Goal: Task Accomplishment & Management: Use online tool/utility

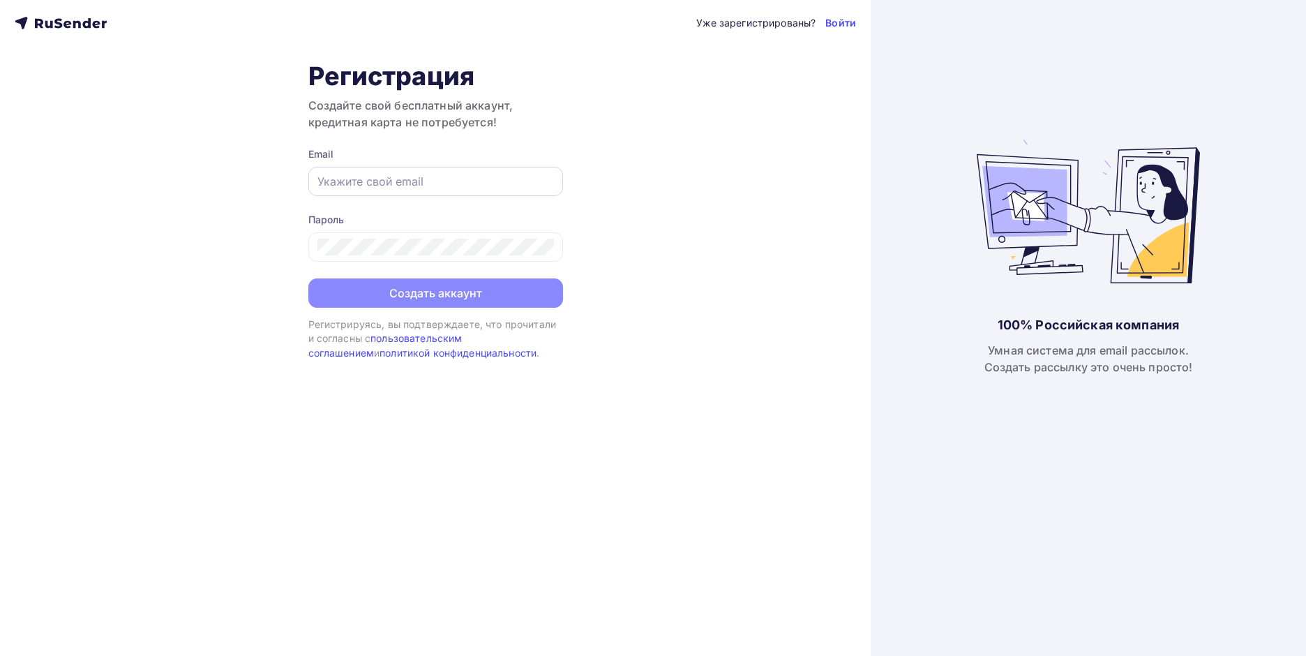
click at [429, 174] on input "text" at bounding box center [436, 181] width 237 height 17
type input "[EMAIL_ADDRESS][DOMAIN_NAME]"
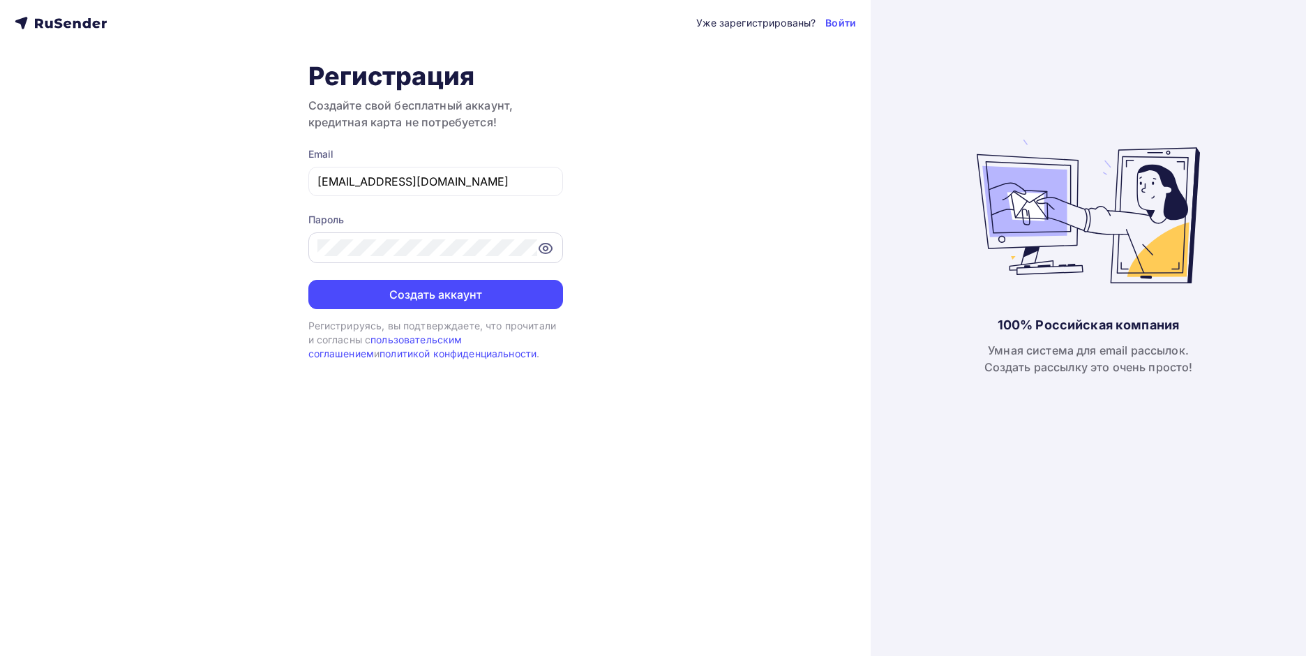
click at [544, 247] on icon at bounding box center [545, 248] width 4 height 4
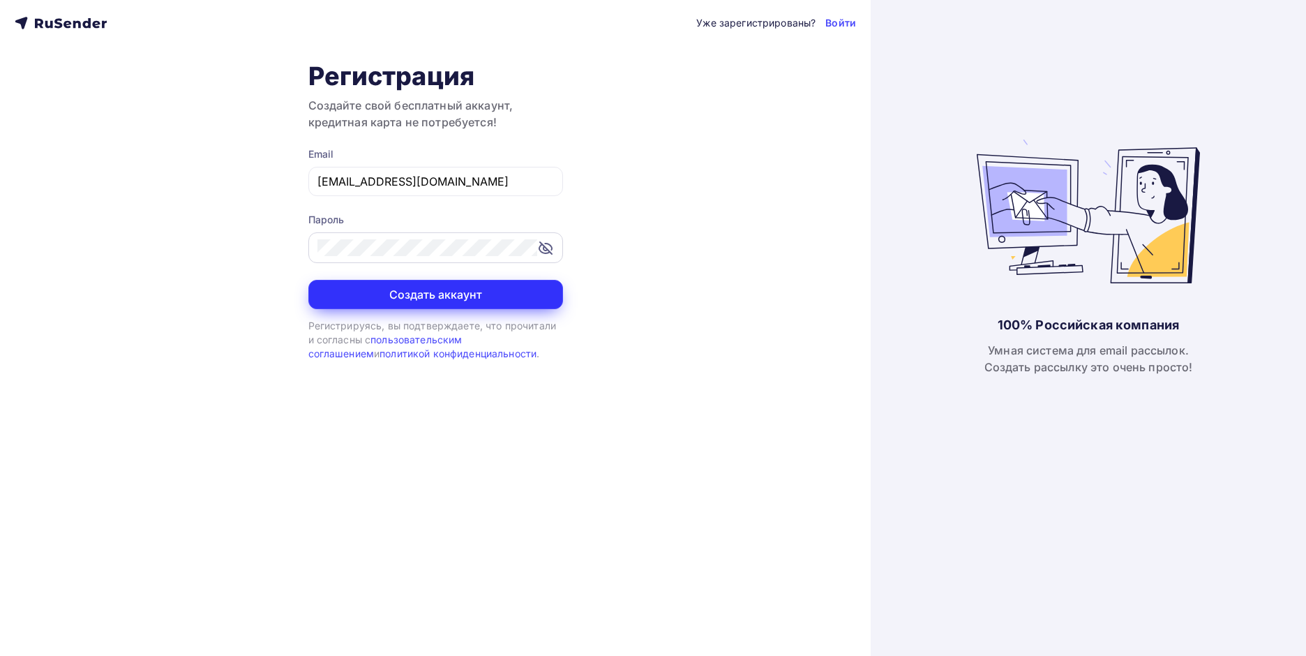
click at [397, 297] on button "Создать аккаунт" at bounding box center [435, 294] width 255 height 29
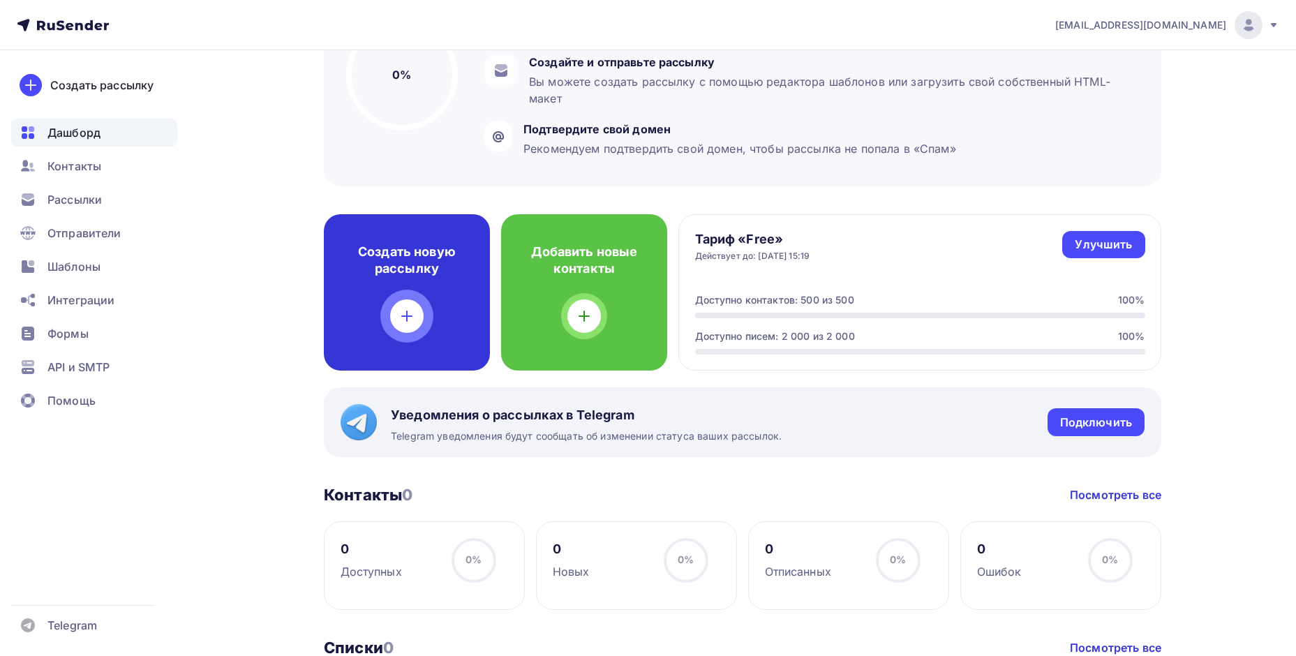
scroll to position [209, 0]
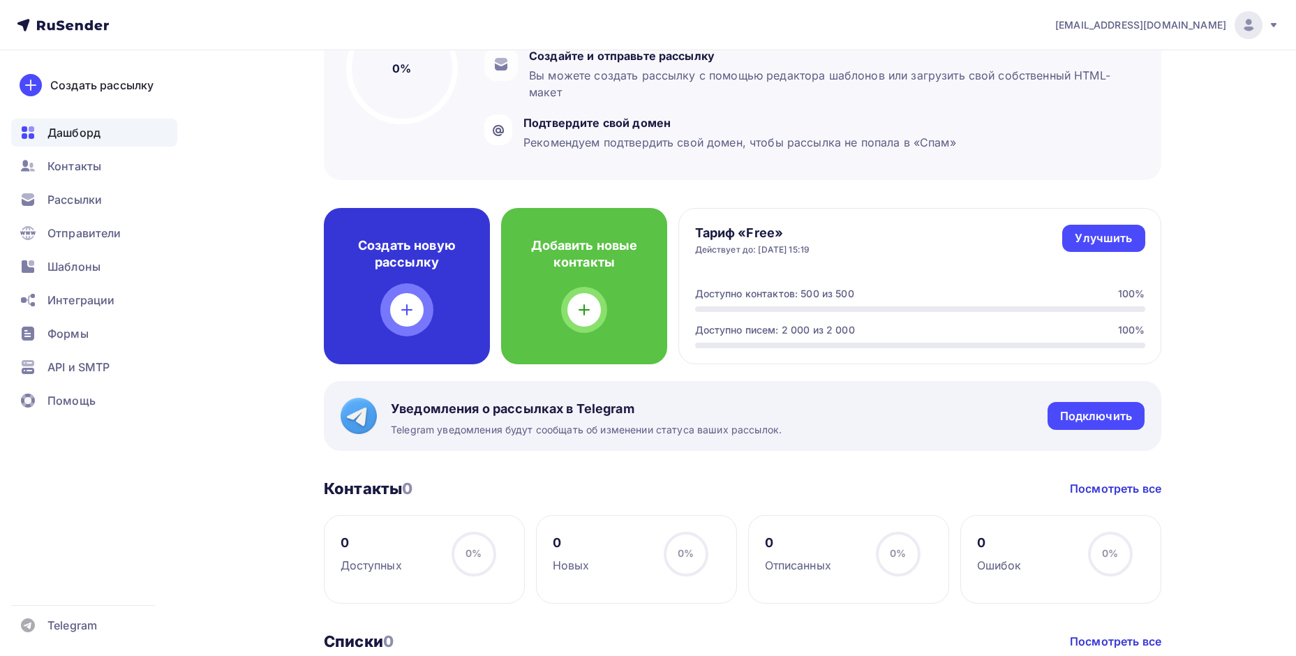
click at [415, 290] on div "Создать новую рассылку" at bounding box center [407, 286] width 166 height 156
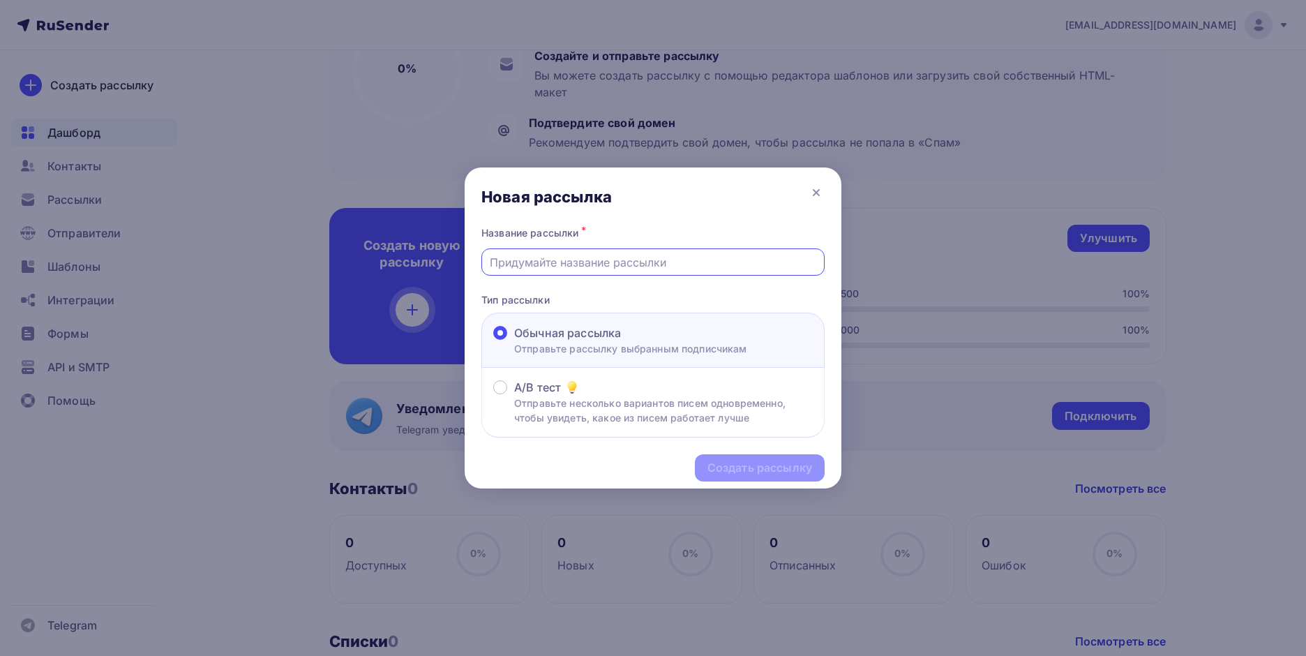
click at [583, 262] on input "text" at bounding box center [653, 262] width 327 height 17
type input "БЕСПЛАТНАЯ замена масла на вашем PORSCHE"
click at [755, 468] on div "Создать рассылку" at bounding box center [760, 468] width 105 height 16
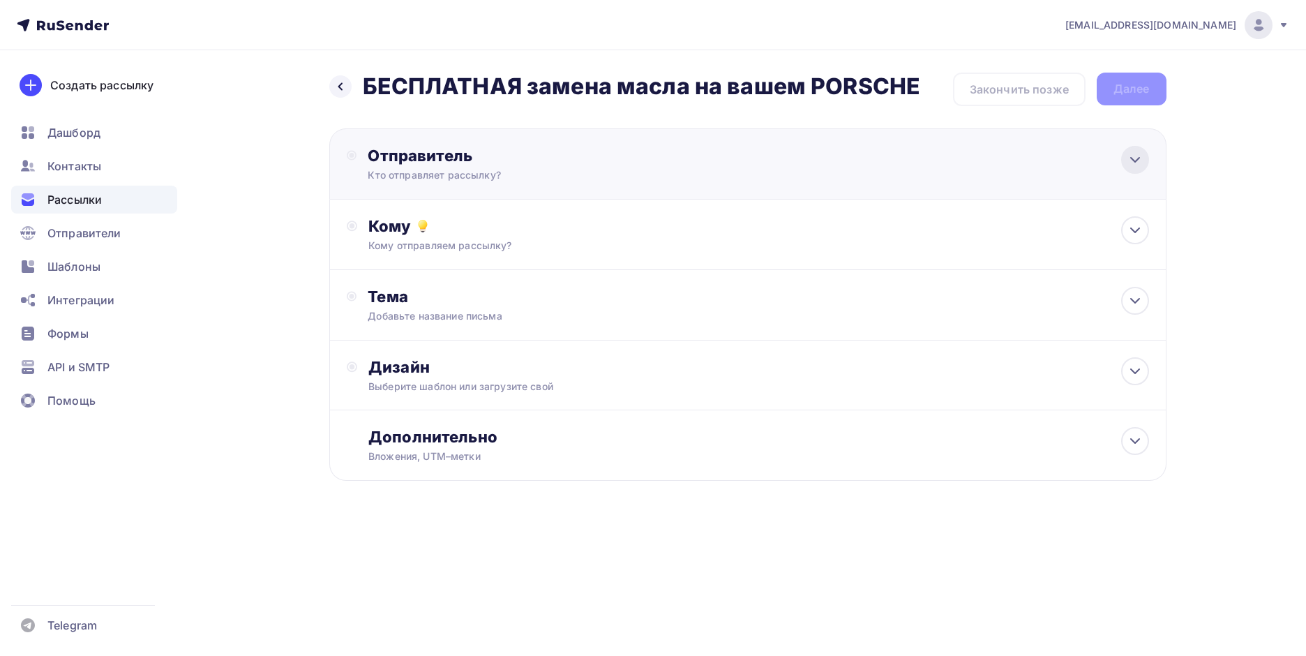
click at [1129, 156] on icon at bounding box center [1135, 159] width 17 height 17
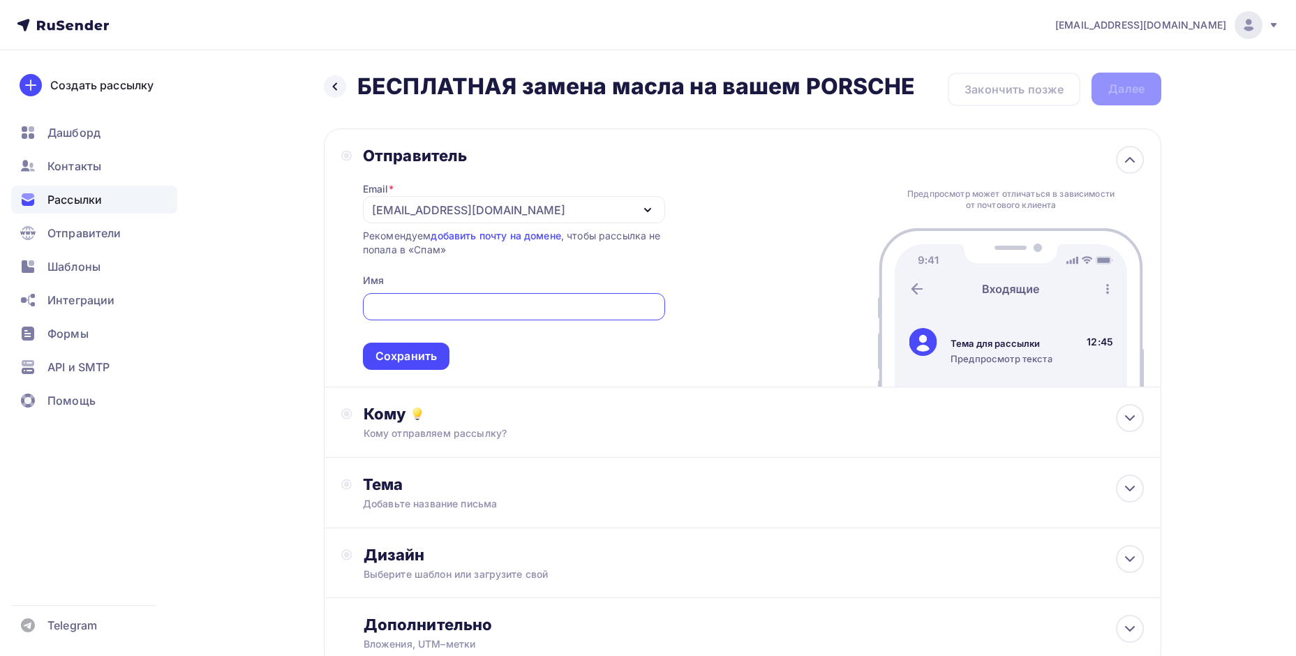
click at [752, 237] on div "Отправитель Email * [EMAIL_ADDRESS][DOMAIN_NAME] [EMAIL_ADDRESS][DOMAIN_NAME] Д…" at bounding box center [742, 257] width 837 height 259
click at [385, 312] on input "text" at bounding box center [514, 307] width 286 height 17
type input "F"
type input "ПРЕМЬЕРА"
click at [426, 355] on div "Сохранить" at bounding box center [405, 356] width 61 height 16
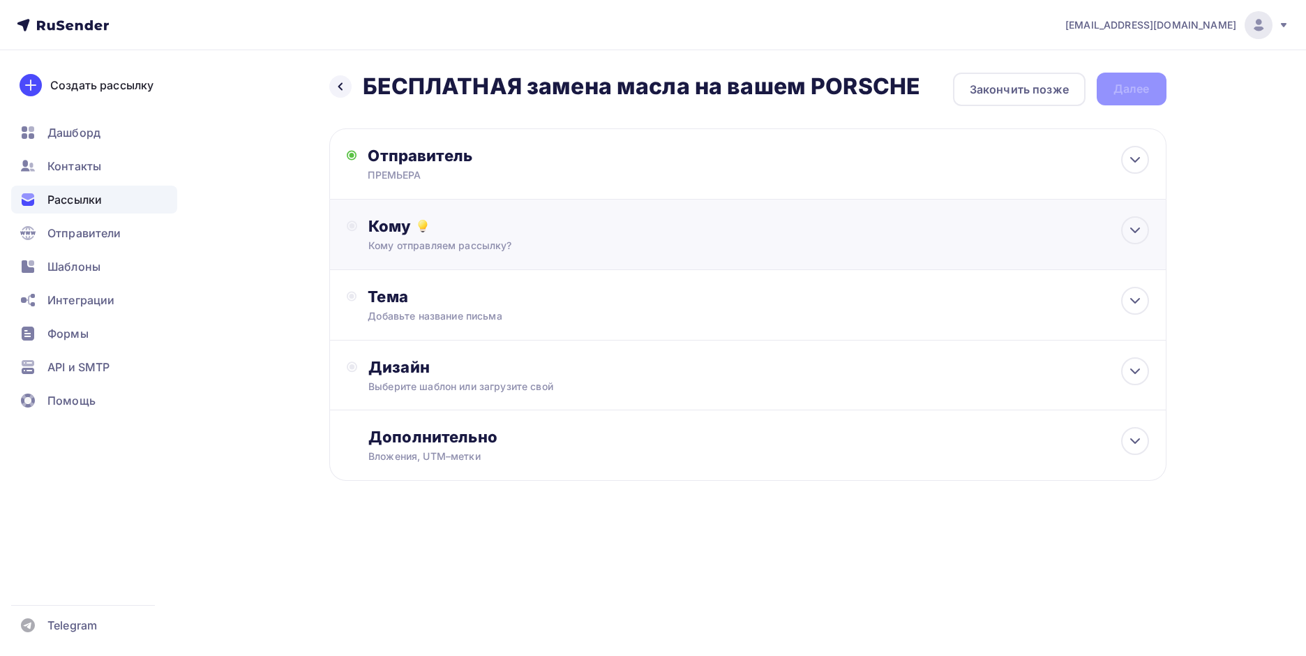
click at [462, 236] on div "Кому Кому отправляем рассылку? Списки получателей Нет получателей Все списки id…" at bounding box center [758, 234] width 780 height 36
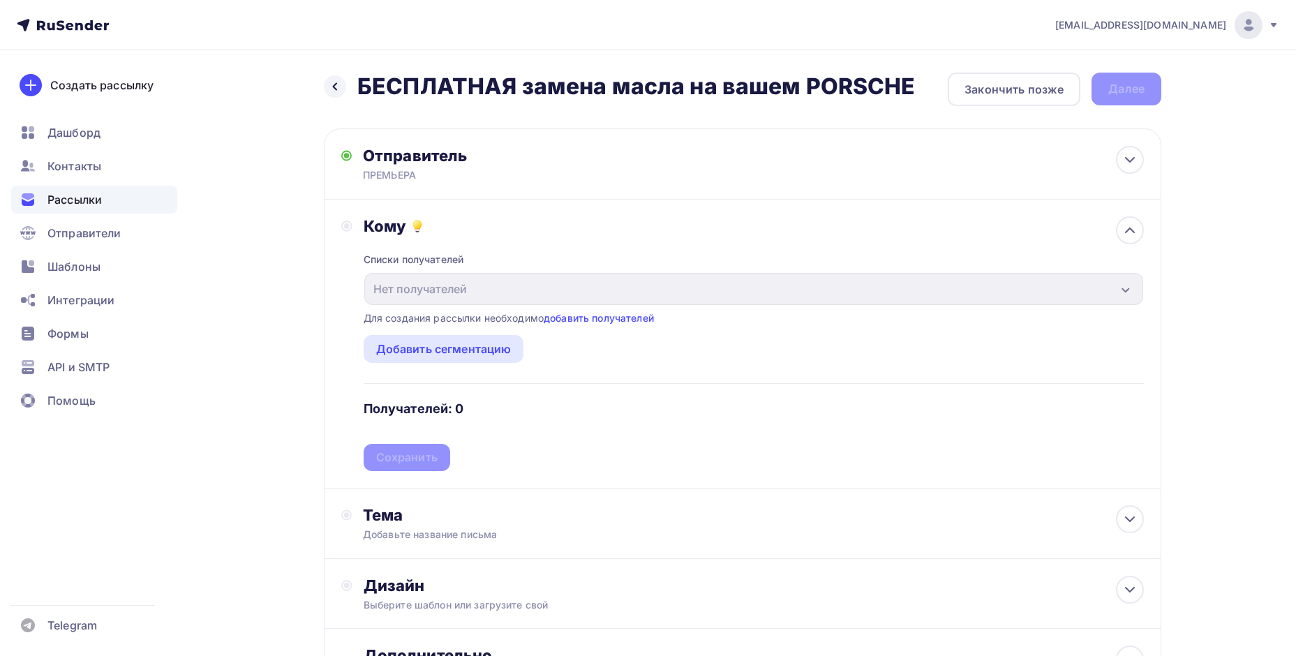
click at [462, 236] on div "Списки получателей Нет получателей Все списки id Добавить список Для создания р…" at bounding box center [754, 353] width 780 height 235
click at [467, 520] on div "Тема" at bounding box center [501, 515] width 276 height 20
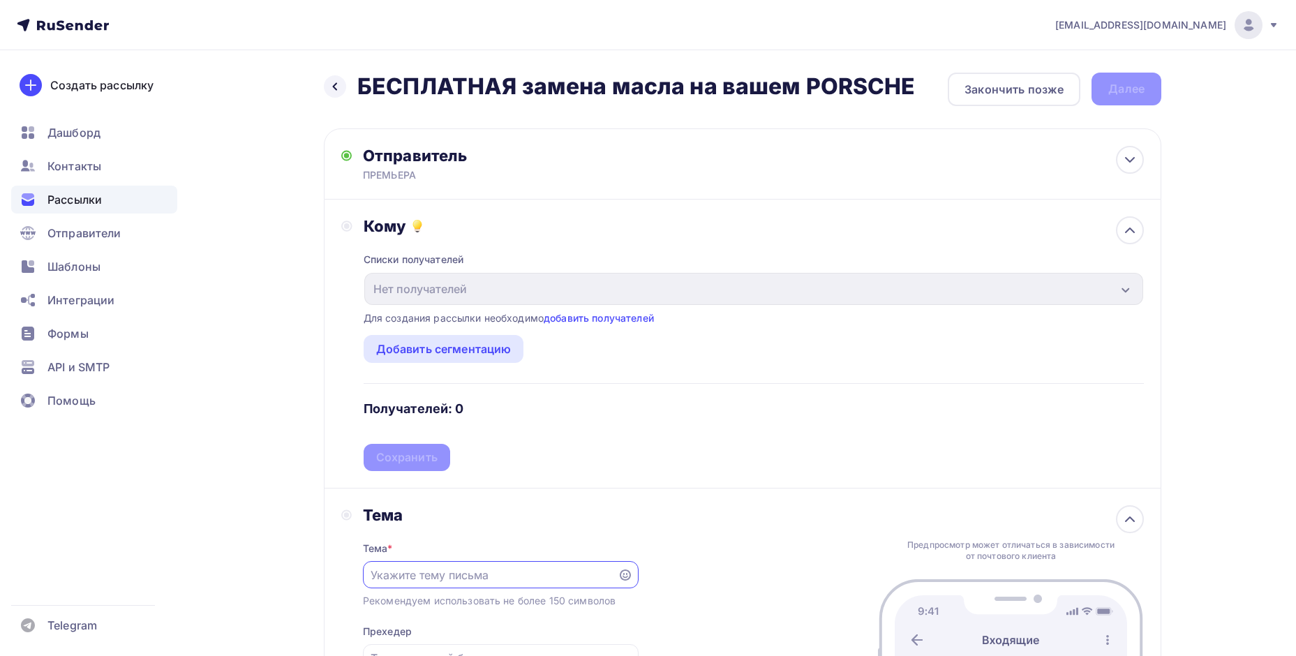
click at [355, 88] on div "Назад БЕСПЛАТНАЯ замена масла на вашем PORSCHE БЕСПЛАТНАЯ замена масла на вашем…" at bounding box center [620, 87] width 592 height 28
drag, startPoint x: 361, startPoint y: 89, endPoint x: 910, endPoint y: 89, distance: 549.2
click at [910, 89] on h2 "БЕСПЛАТНАЯ замена масла на вашем PORSCHE" at bounding box center [636, 87] width 558 height 28
copy h2 "БЕСПЛАТНАЯ замена масла на вашем PORSCHE"
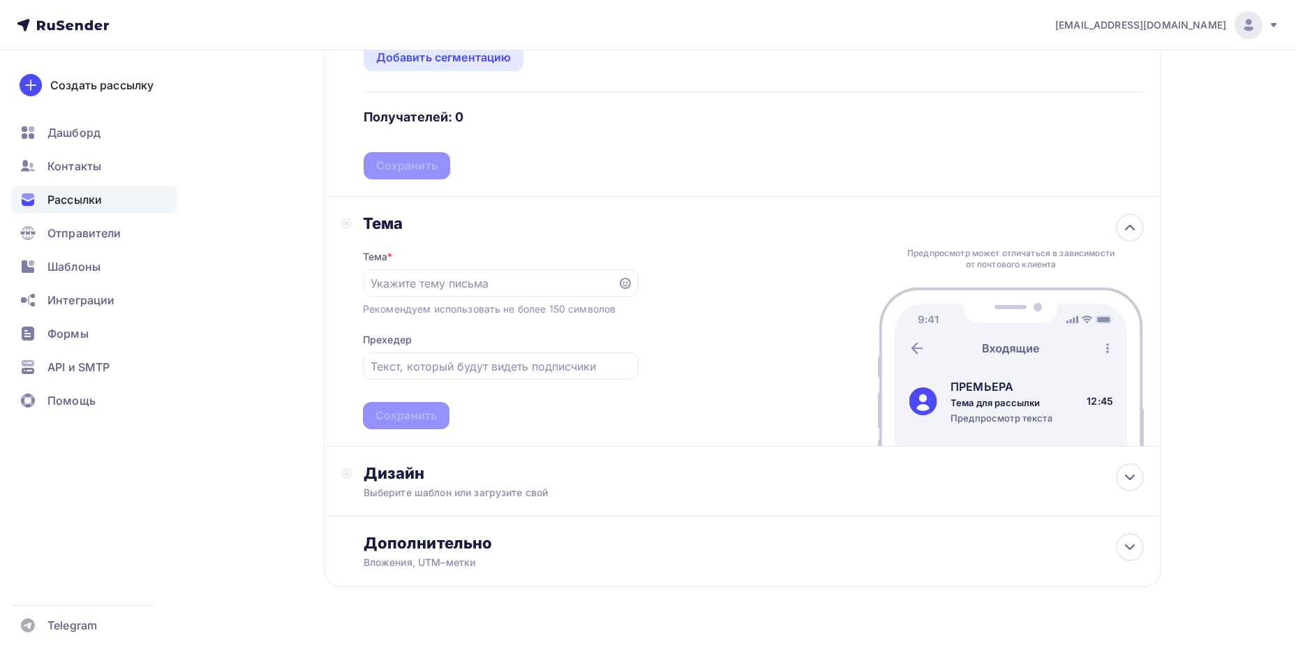
scroll to position [313, 0]
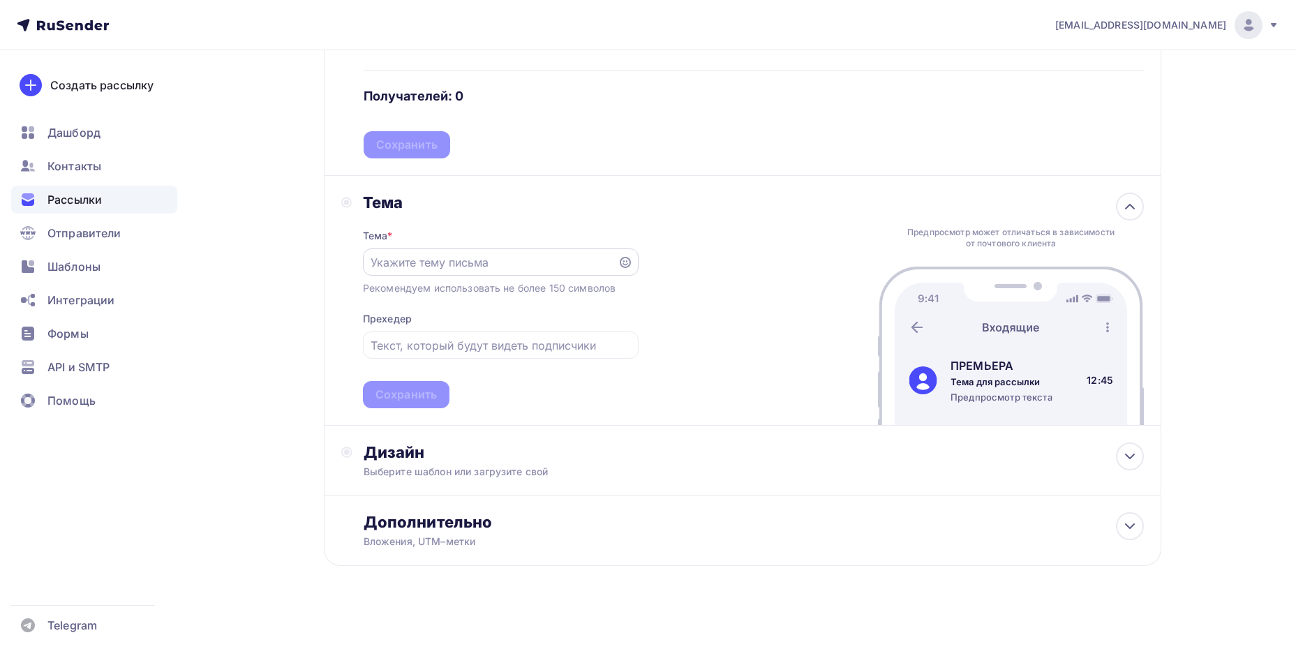
click at [421, 254] on input "text" at bounding box center [490, 262] width 239 height 17
paste input "БЕСПЛАТНАЯ замена масла на вашем PORSCHE"
type input "БЕСПЛАТНАЯ замена масла на вашем PORSCHE"
click at [497, 345] on input "text" at bounding box center [501, 345] width 260 height 17
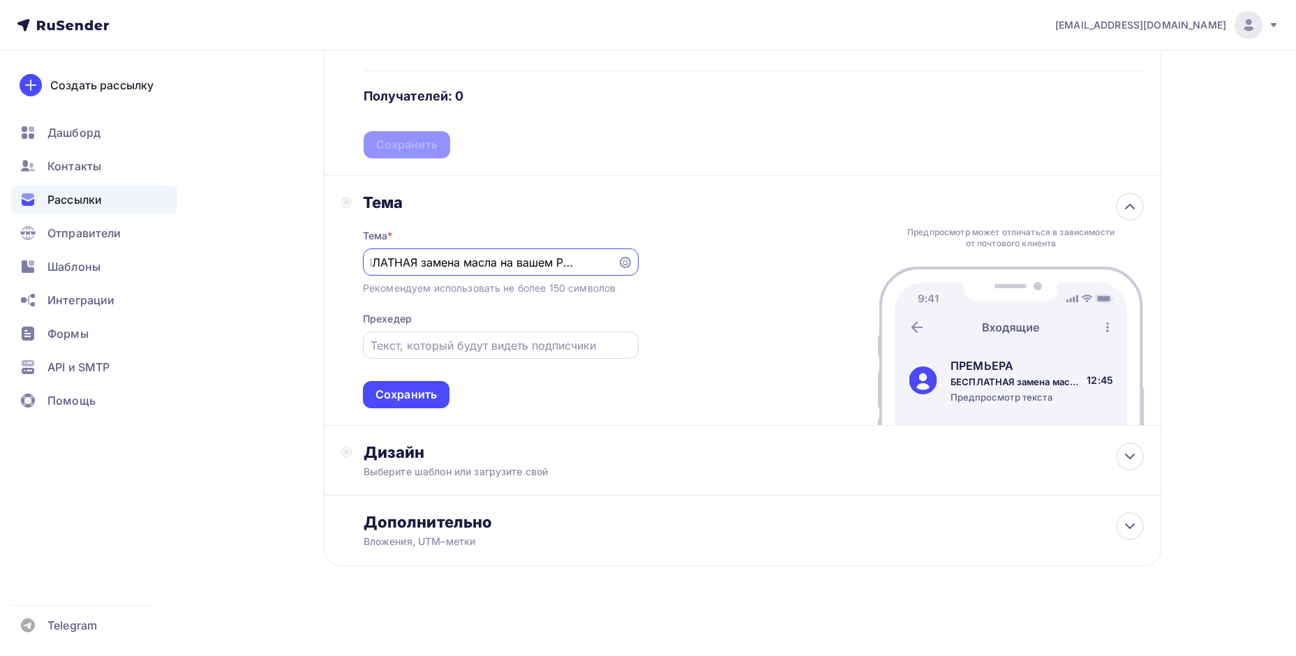
scroll to position [0, 0]
click at [415, 401] on div "Сохранить" at bounding box center [405, 395] width 61 height 16
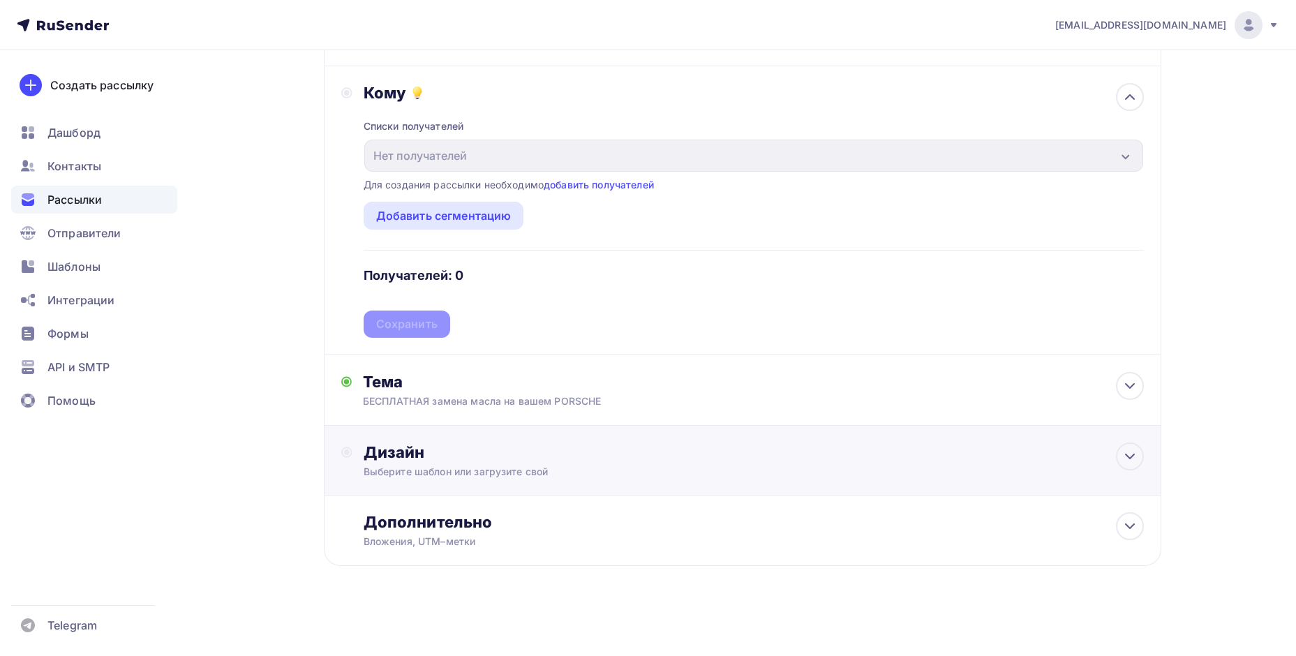
click at [448, 464] on div "Дизайн Выберите шаблон или загрузите свой" at bounding box center [754, 460] width 780 height 36
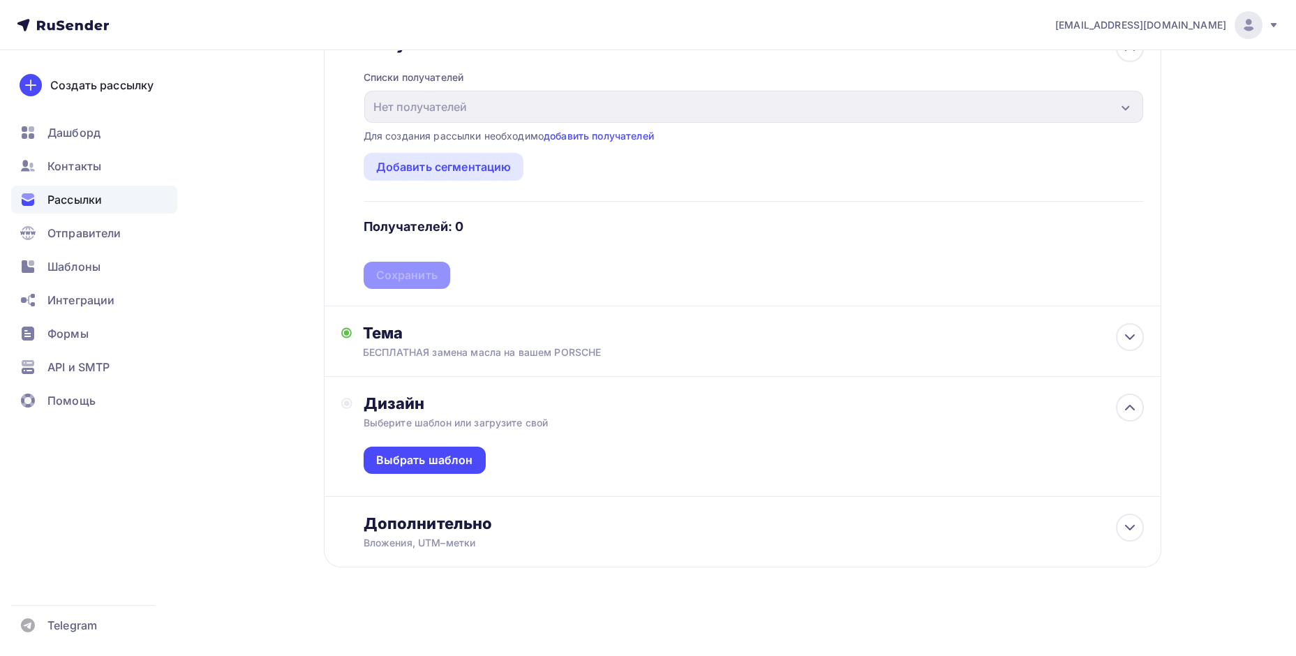
scroll to position [184, 0]
click at [448, 464] on div "Выбрать шаблон" at bounding box center [424, 459] width 97 height 16
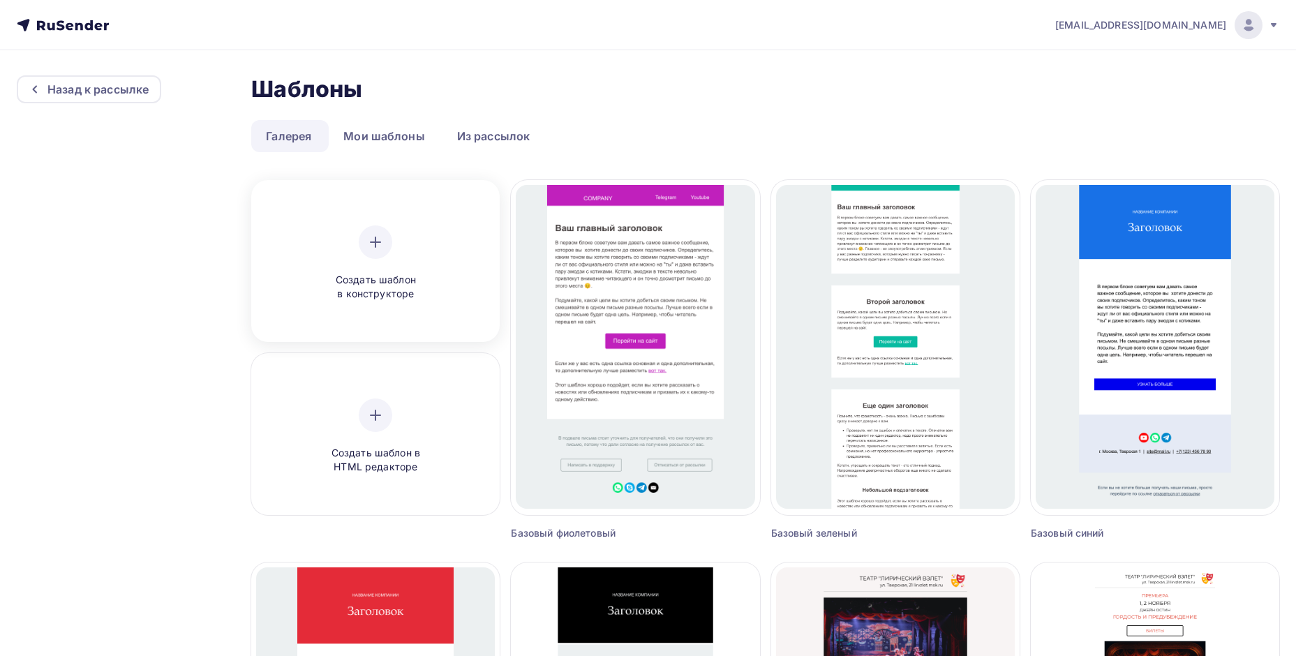
click at [353, 289] on span "Создать шаблон в конструкторе" at bounding box center [375, 287] width 133 height 29
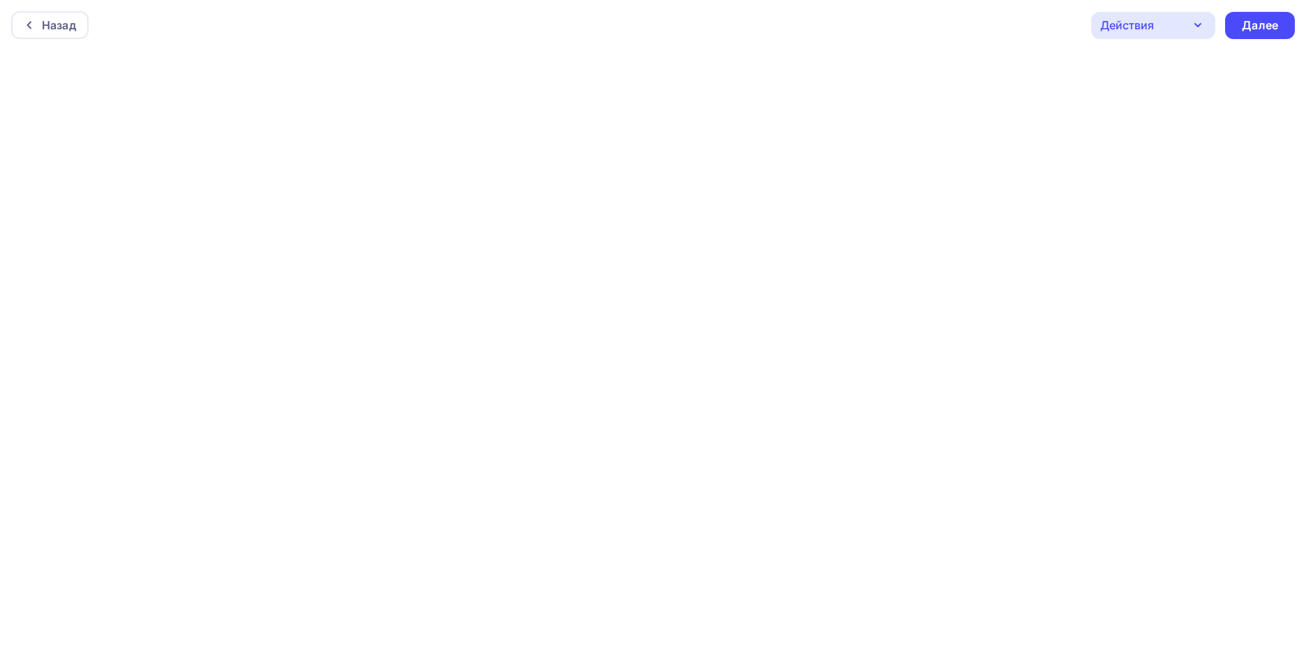
click at [493, 154] on div at bounding box center [653, 353] width 1306 height 606
click at [1147, 31] on div "Действия" at bounding box center [1128, 25] width 54 height 17
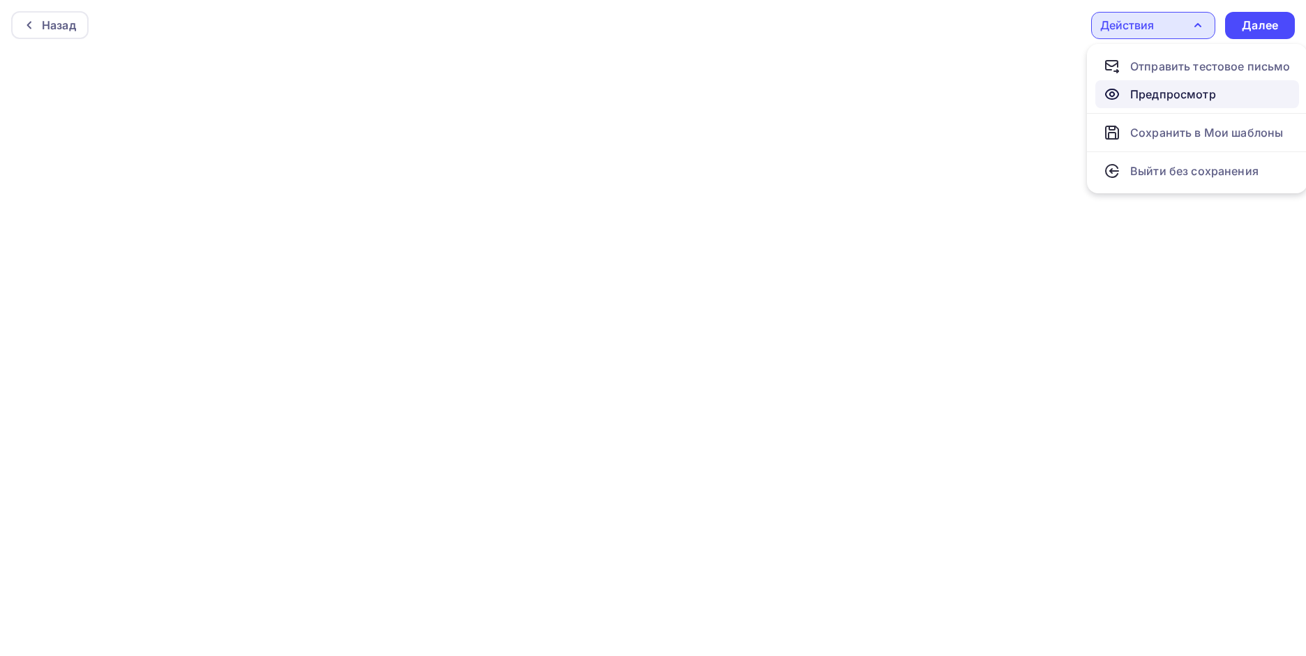
click at [1169, 96] on div "Предпросмотр" at bounding box center [1174, 94] width 86 height 17
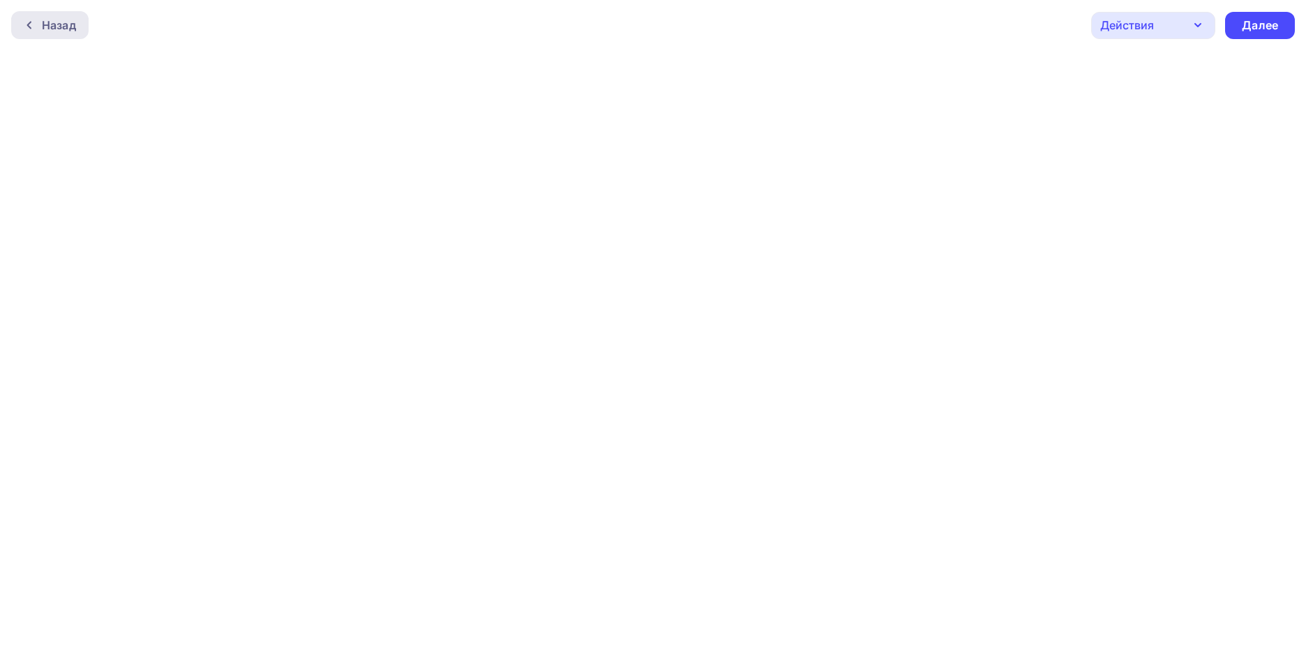
click at [58, 27] on div "Назад" at bounding box center [59, 25] width 34 height 17
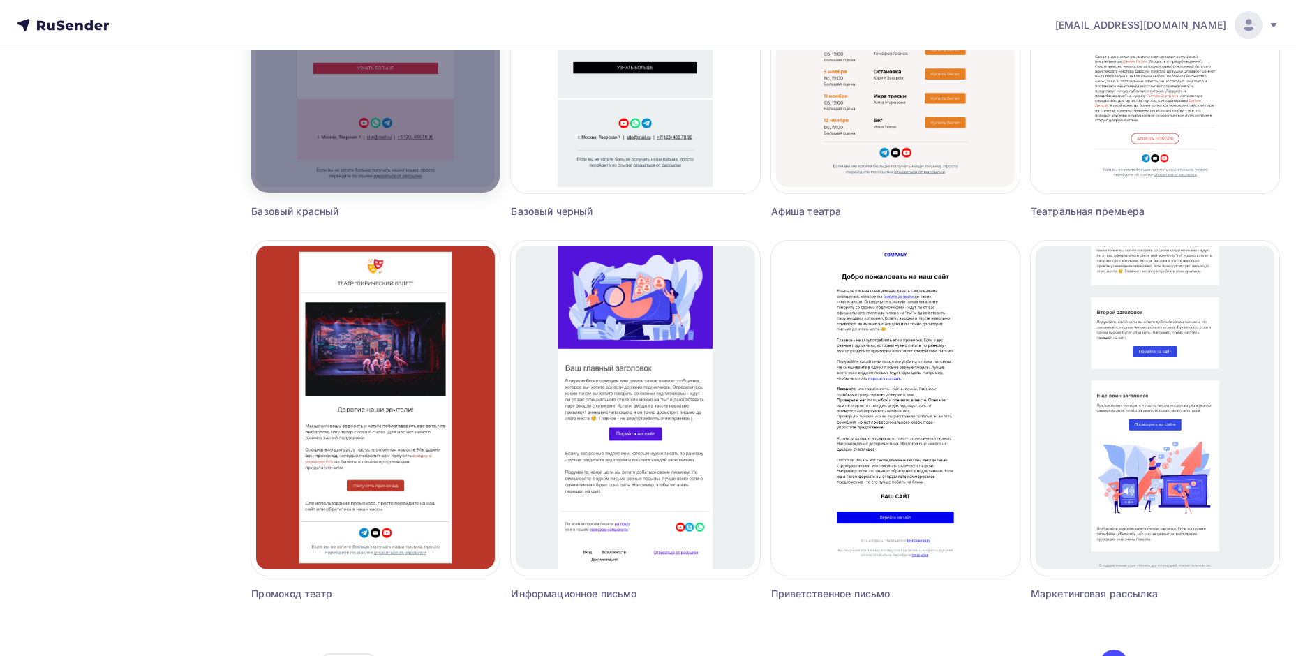
scroll to position [775, 0]
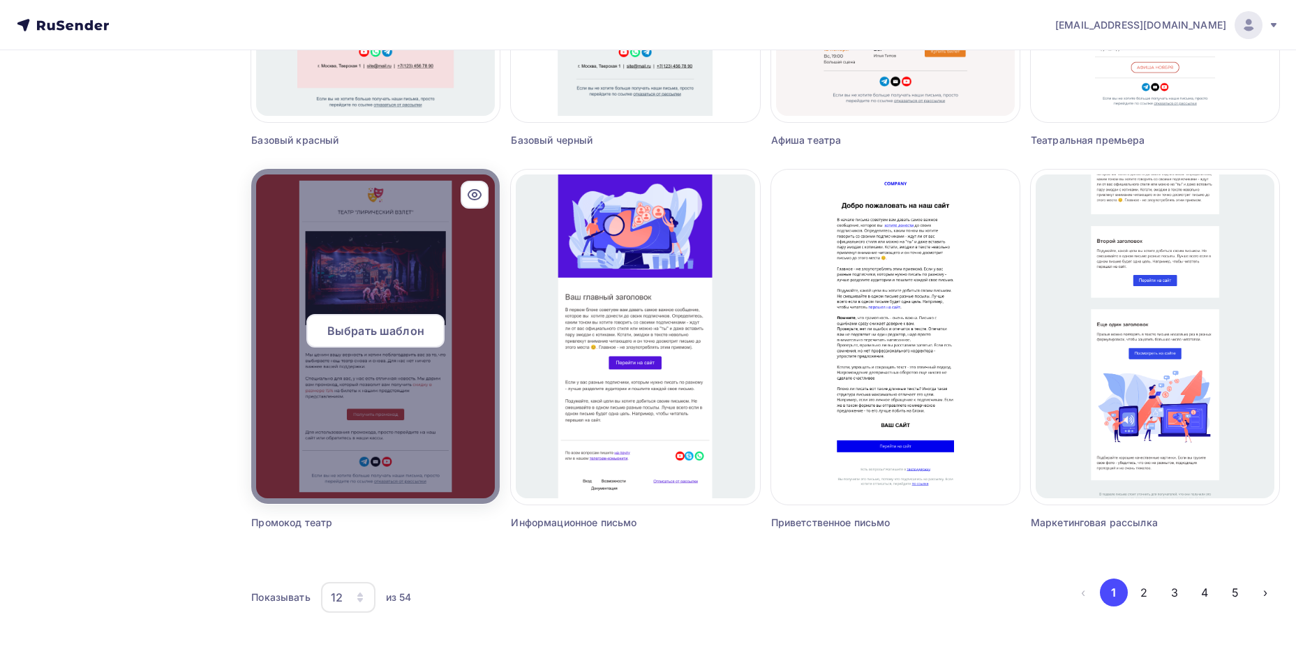
click at [400, 255] on div at bounding box center [375, 336] width 248 height 335
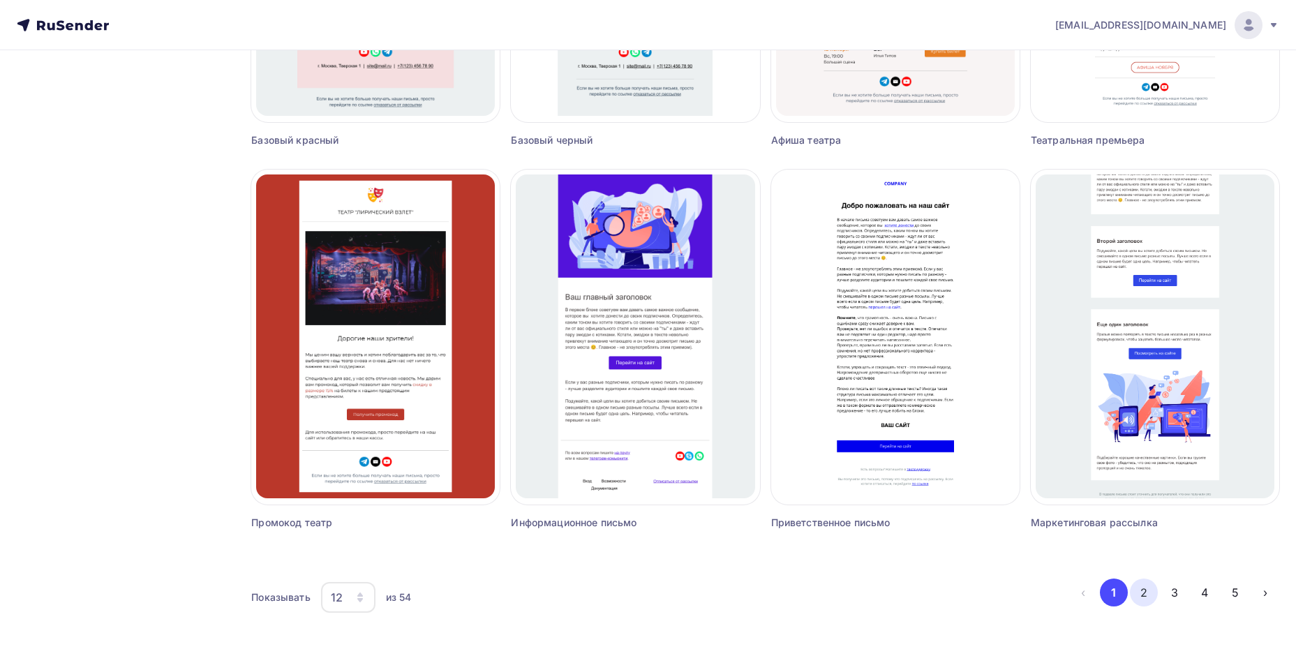
click at [1145, 595] on button "2" at bounding box center [1144, 593] width 28 height 28
